Goal: Navigation & Orientation: Go to known website

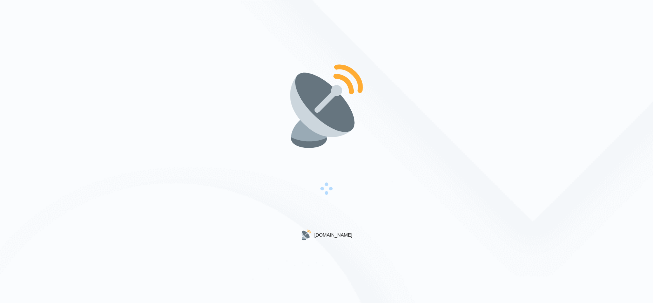
click at [80, 68] on div "[DOMAIN_NAME]" at bounding box center [326, 151] width 653 height 303
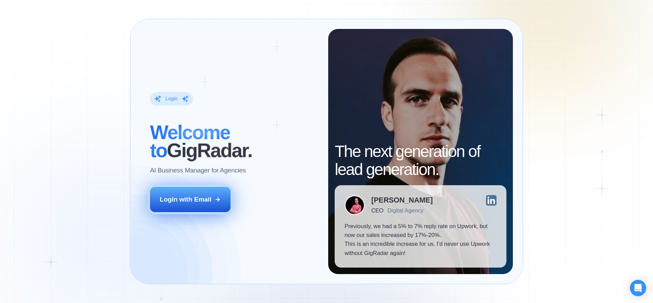
click at [189, 209] on button "Login with Email" at bounding box center [190, 199] width 81 height 25
